Goal: Find specific page/section: Find specific page/section

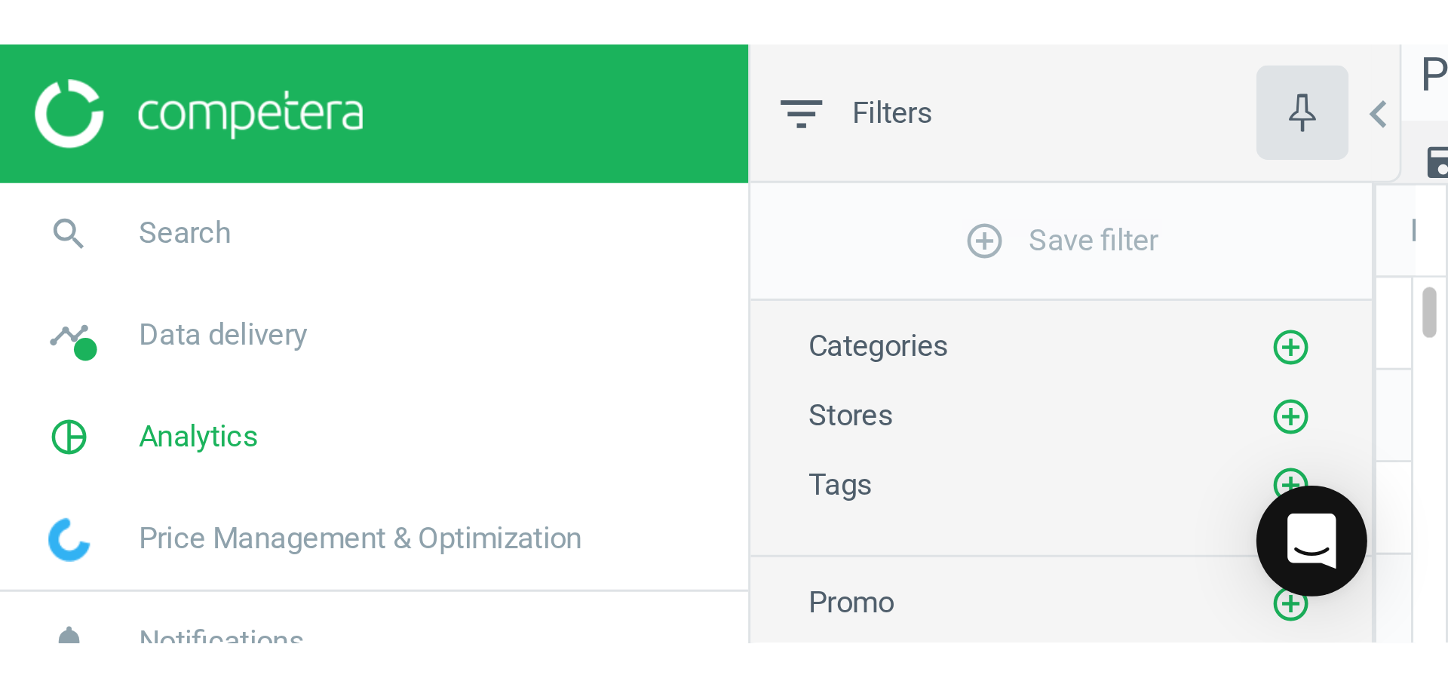
scroll to position [638, 1023]
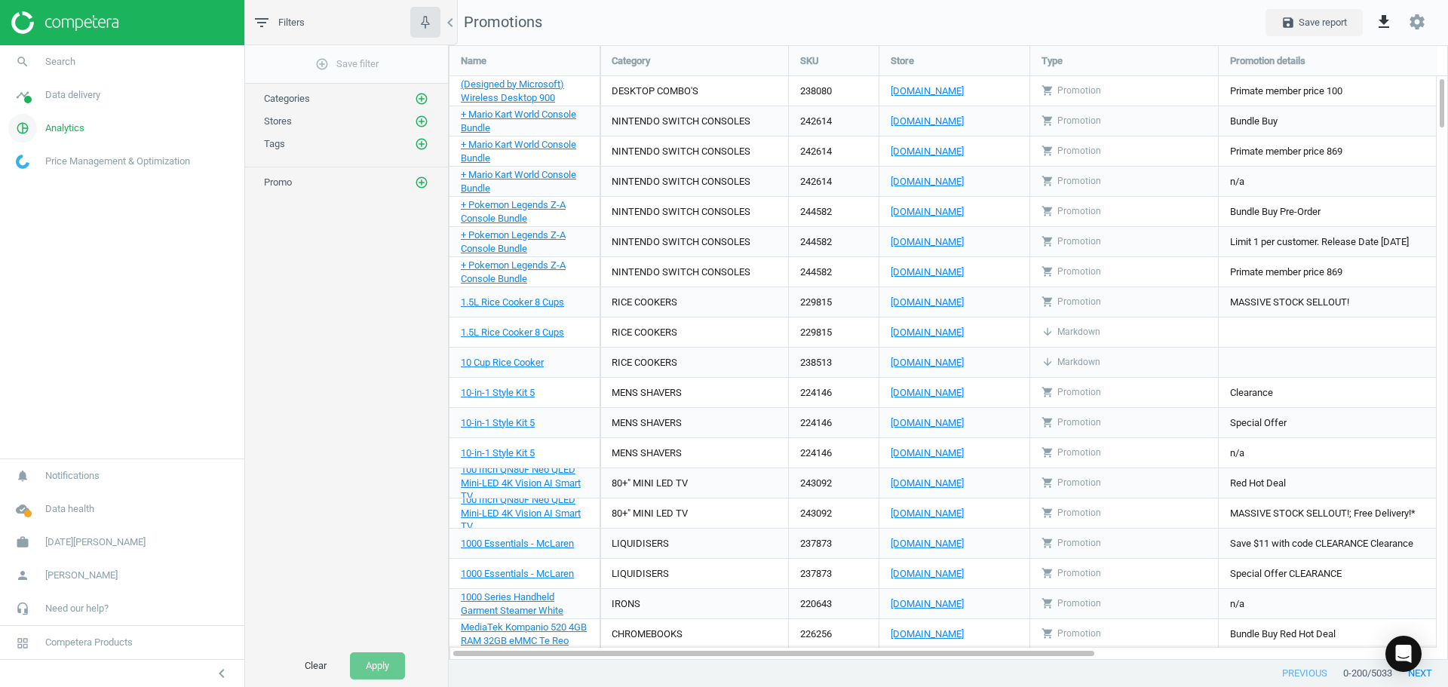
click at [63, 128] on span "Analytics" at bounding box center [64, 128] width 39 height 14
click at [39, 161] on span "Overview" at bounding box center [35, 161] width 36 height 12
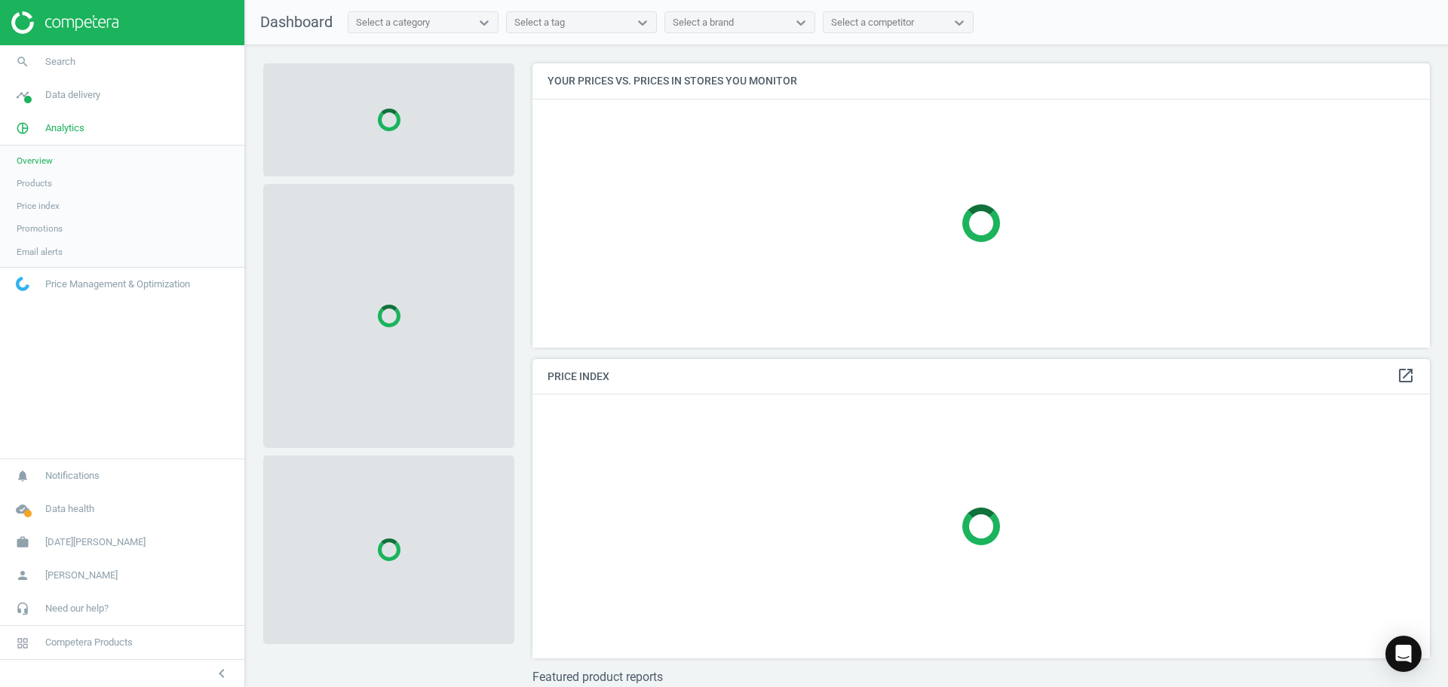
scroll to position [307, 909]
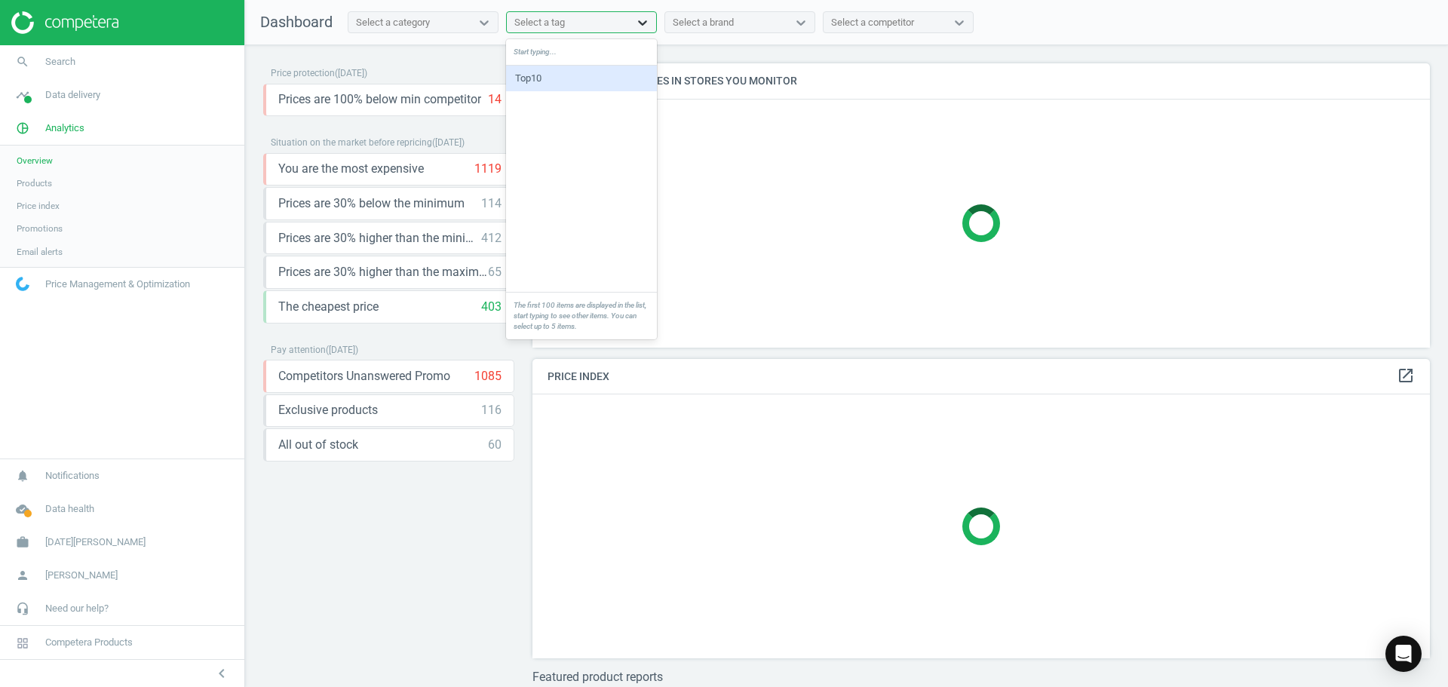
click at [645, 26] on icon at bounding box center [642, 22] width 15 height 15
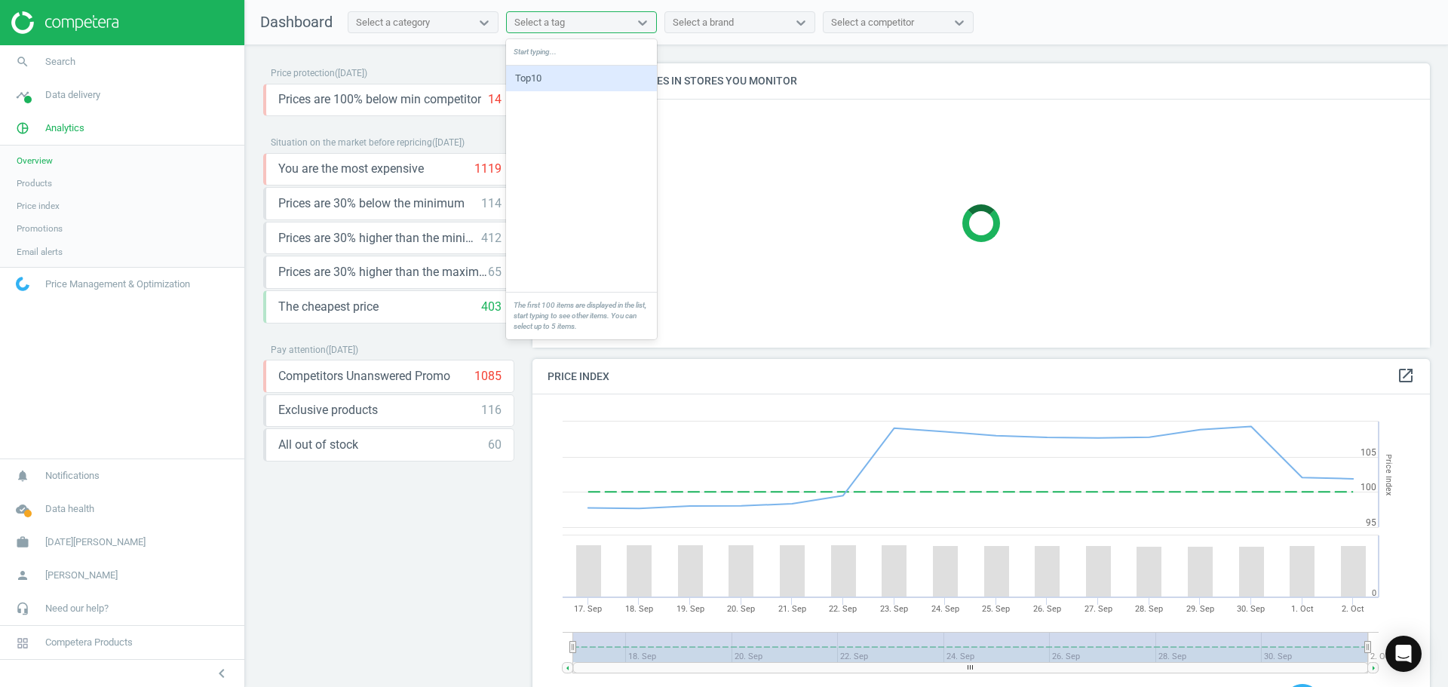
scroll to position [370, 909]
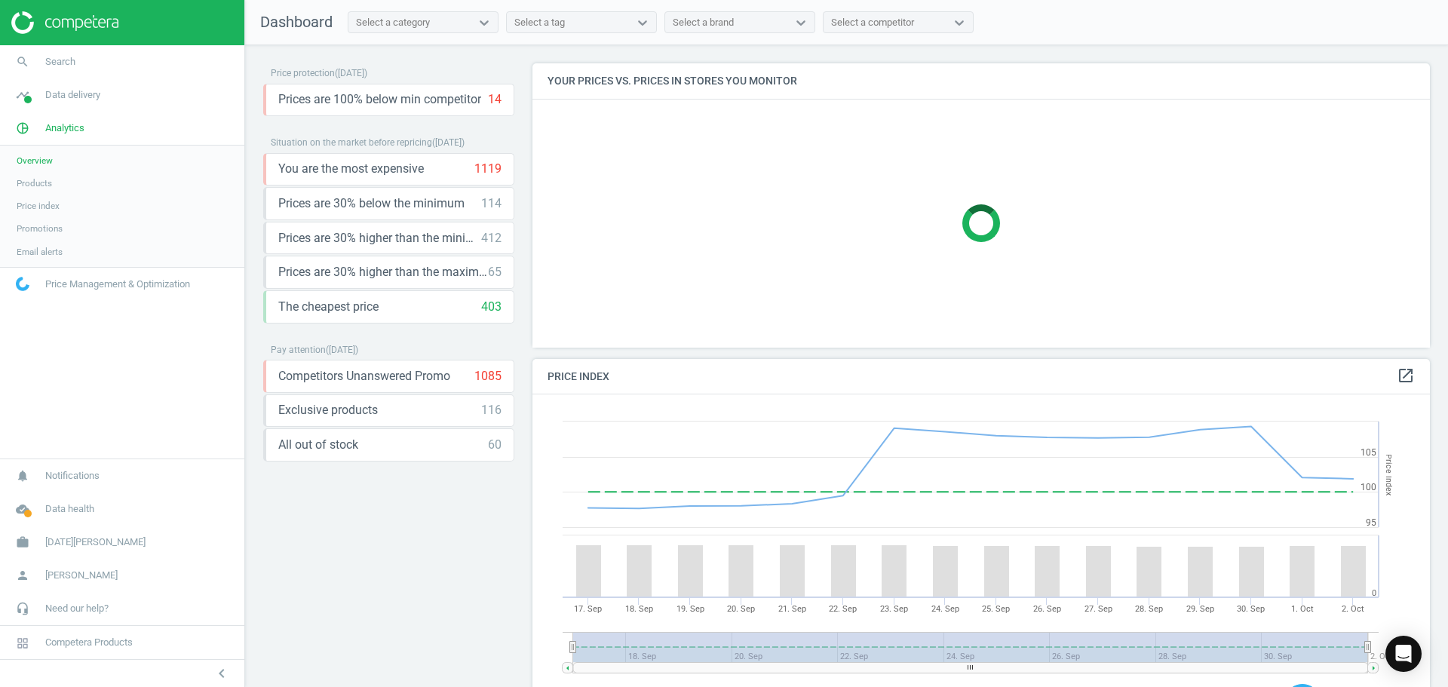
click at [639, 1] on nav "Dashboard Select a category Select a tag Select a brand Select a competitor" at bounding box center [846, 22] width 1203 height 45
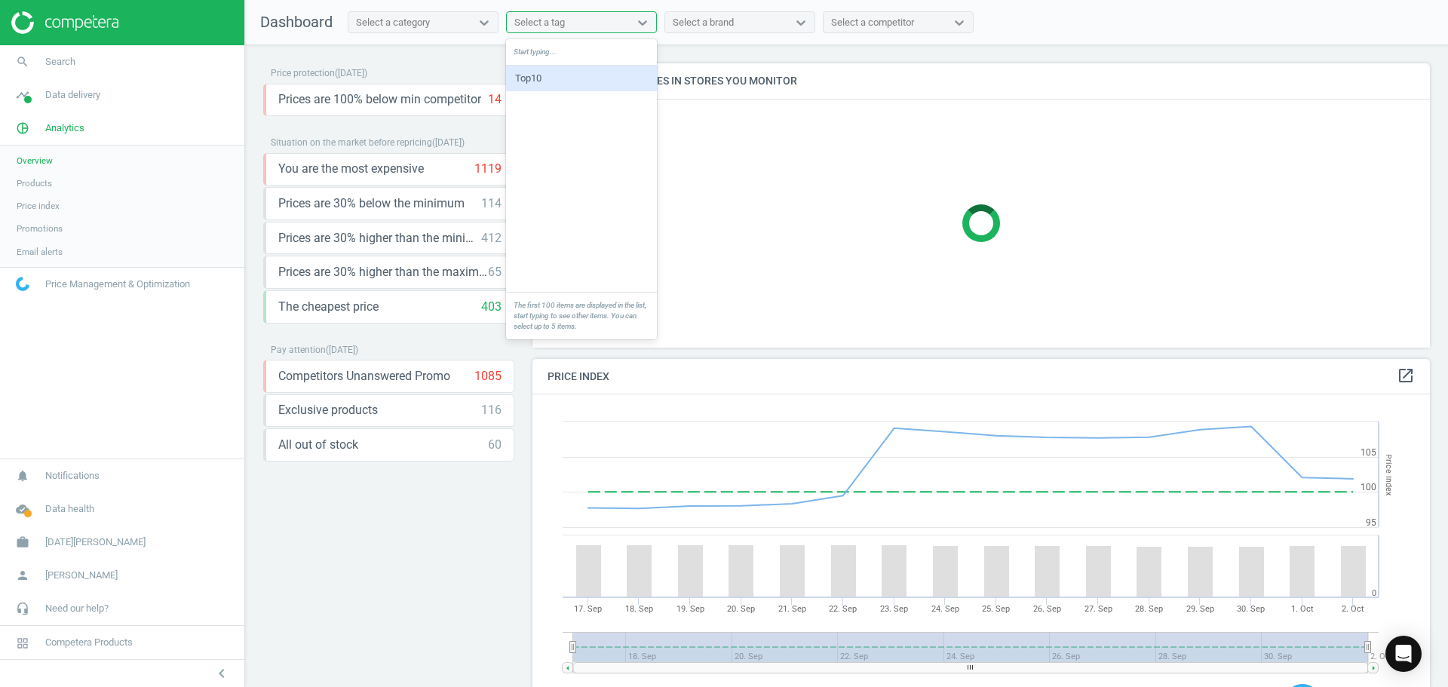
click at [627, 17] on div "Select a tag" at bounding box center [568, 23] width 122 height 20
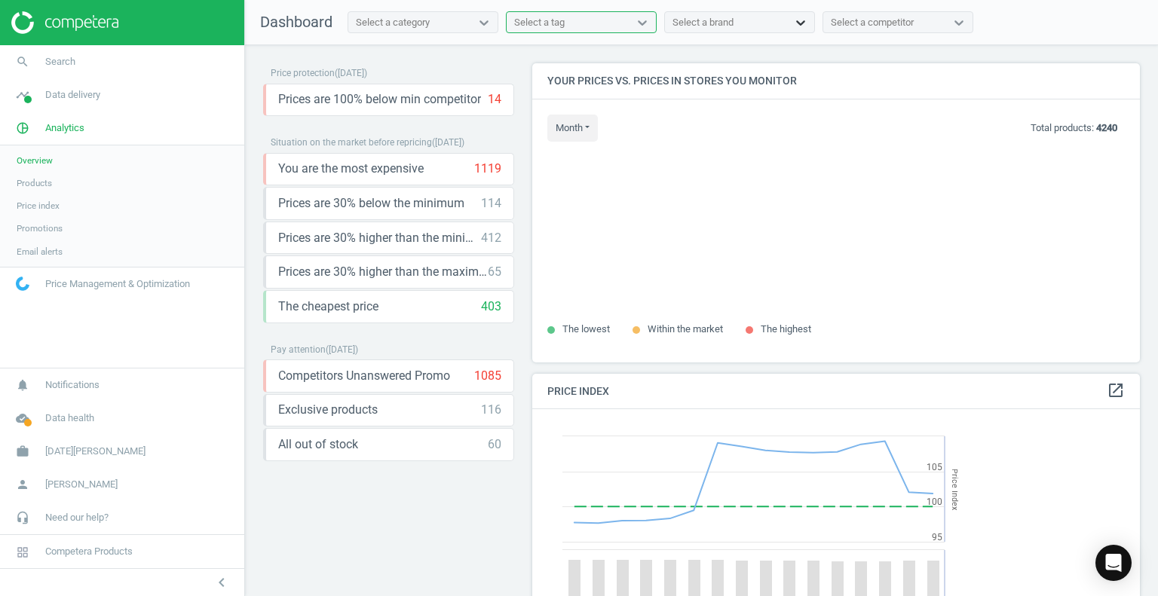
scroll to position [370, 620]
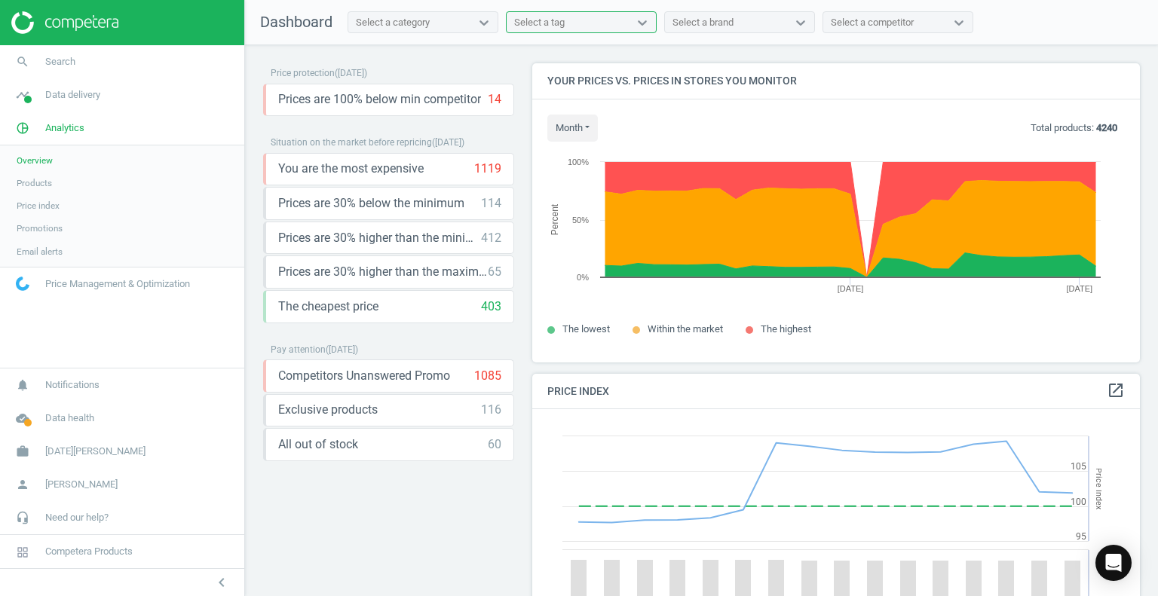
click at [612, 20] on div "Select a tag" at bounding box center [568, 23] width 122 height 20
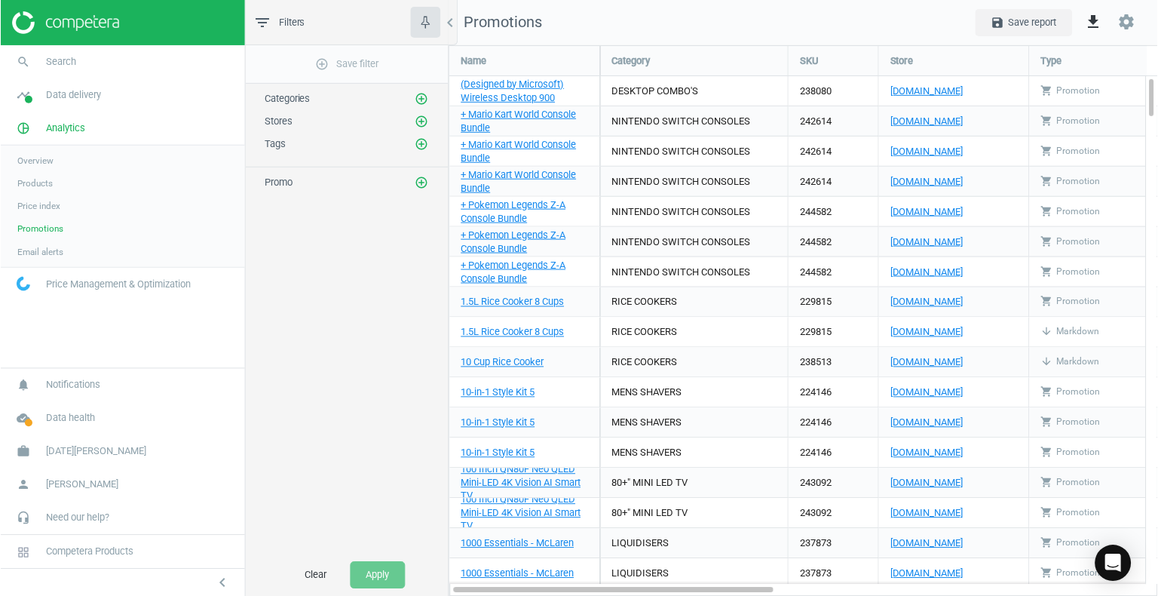
scroll to position [574, 733]
